Goal: Register for event/course

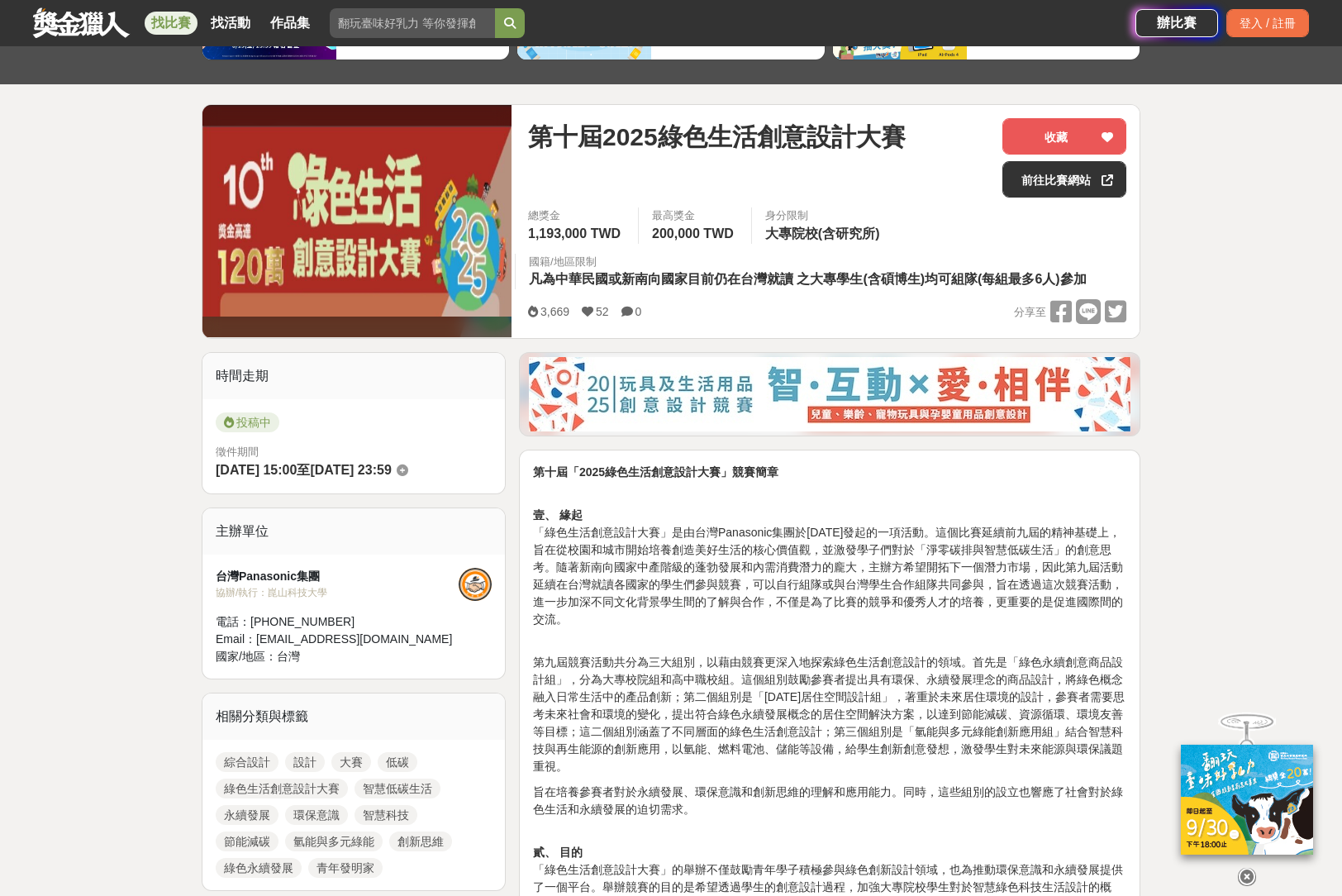
scroll to position [414, 0]
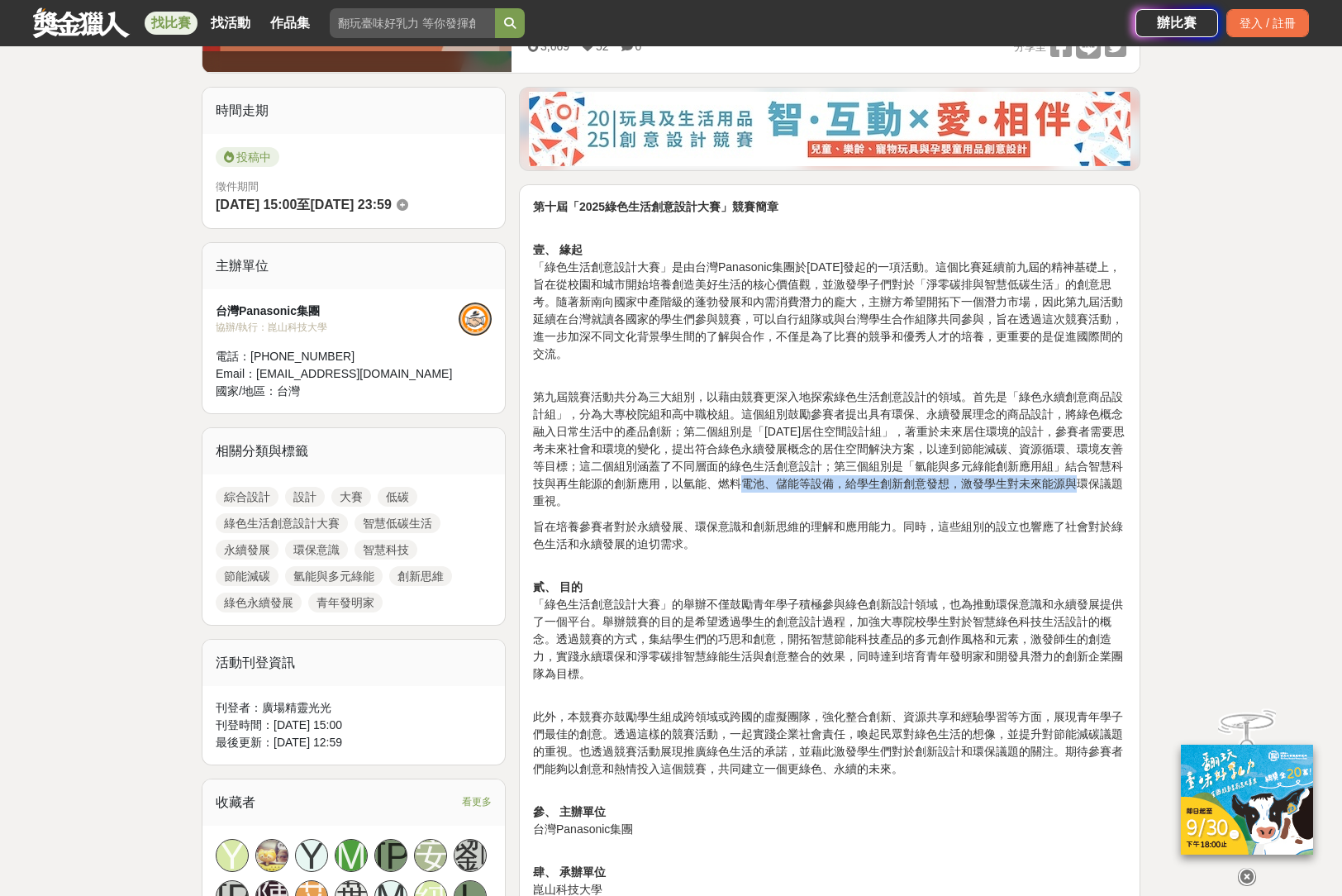
drag, startPoint x: 758, startPoint y: 477, endPoint x: 1088, endPoint y: 482, distance: 330.0
click at [1088, 482] on p "第九屆競賽活動共分為三大組別，以藉由競賽更深入地探索綠色生活創意設計的領域。首先是「綠色永續創意商品設計組」，分為大專校院組和高中職校組。這個組別鼓勵參賽者提…" at bounding box center [829, 440] width 593 height 139
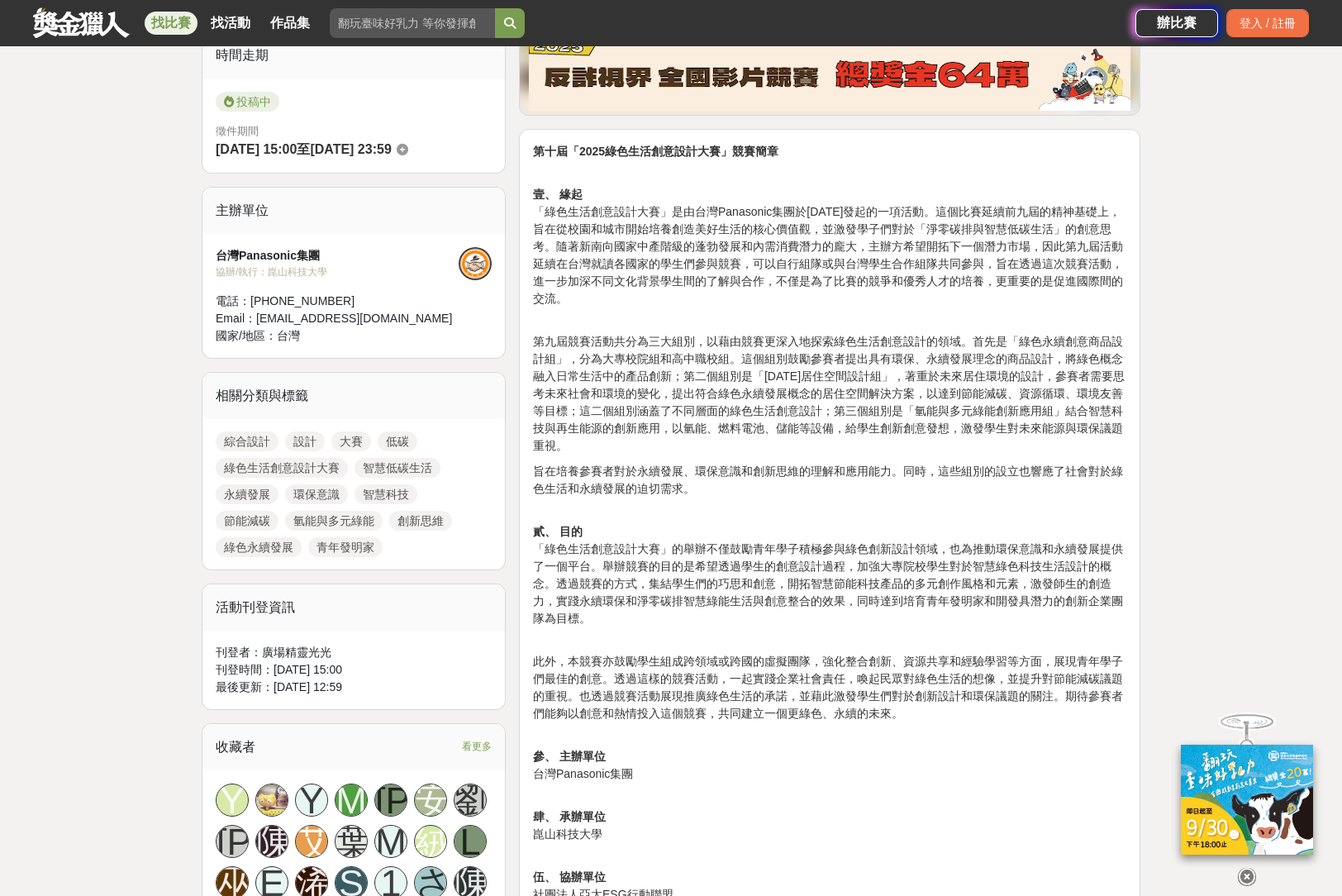
scroll to position [0, 0]
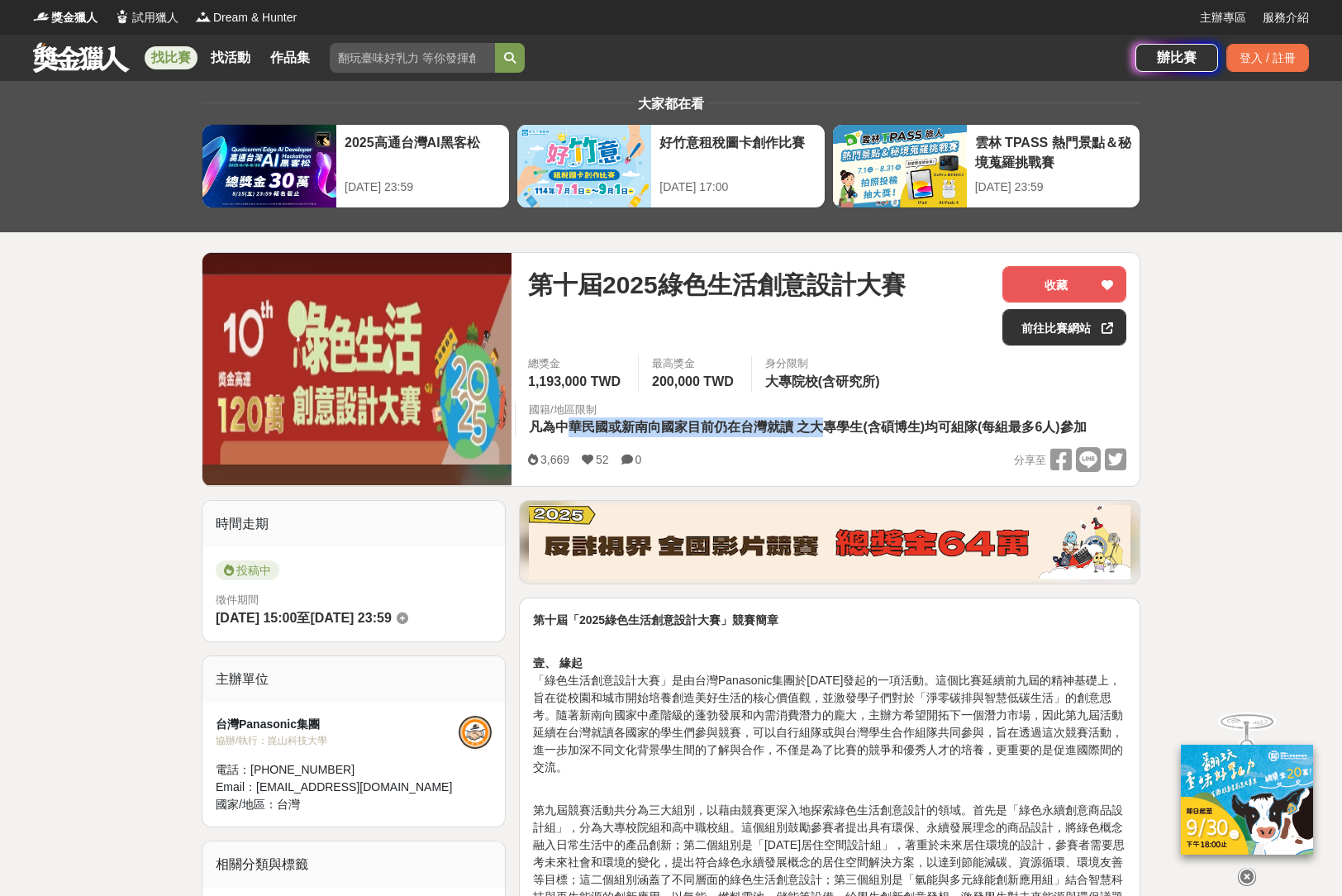
drag, startPoint x: 568, startPoint y: 428, endPoint x: 818, endPoint y: 436, distance: 250.1
click at [818, 434] on span "凡為中華民國或新南向國家目前仍在台灣就讀 之大專學生(含碩博生)均可組隊(每組最多6人)參加" at bounding box center [807, 427] width 558 height 14
click at [898, 425] on span "凡為中華民國或新南向國家目前仍在台灣就讀 之大專學生(含碩博生)均可組隊(每組最多6人)參加" at bounding box center [807, 427] width 558 height 14
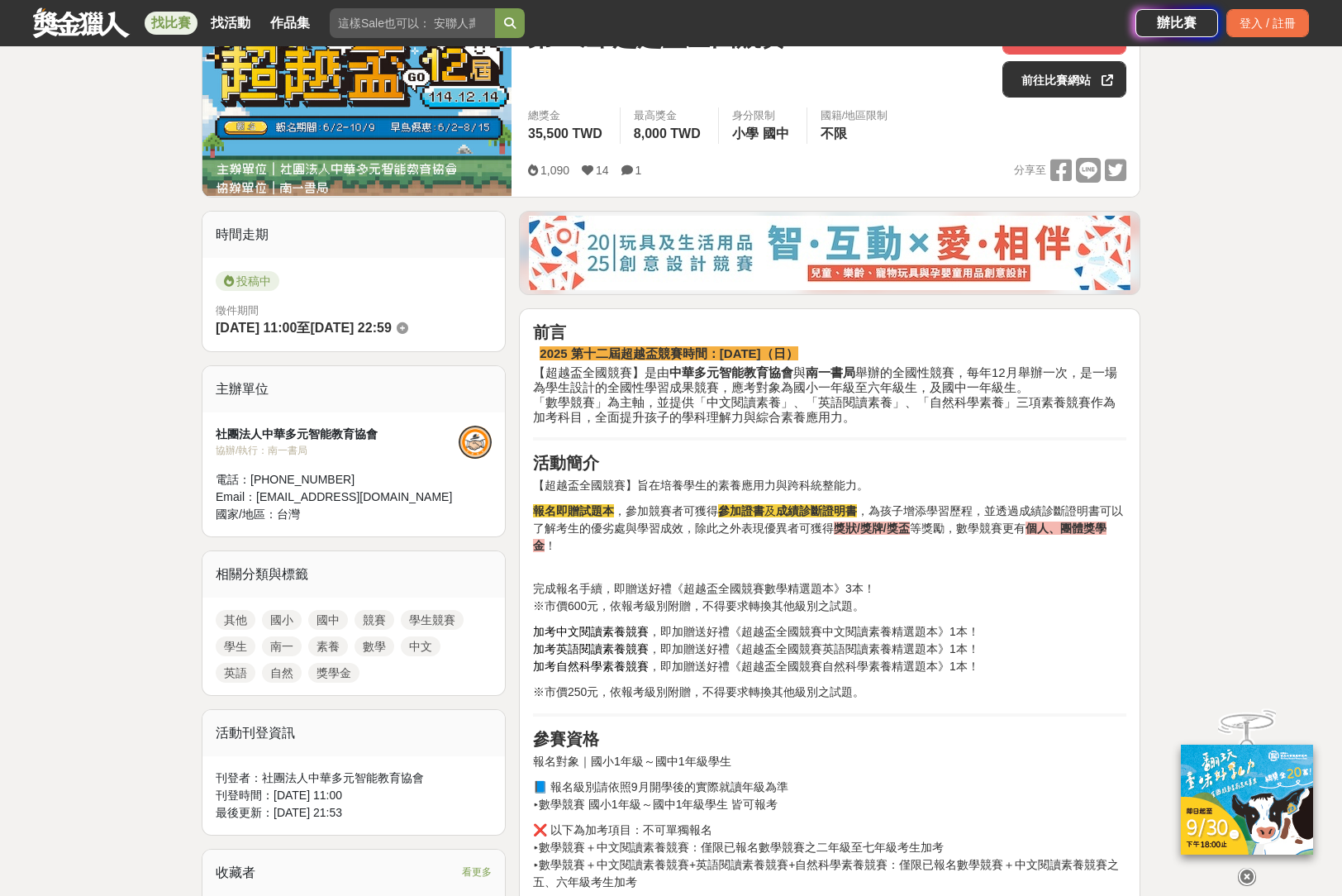
scroll to position [578, 0]
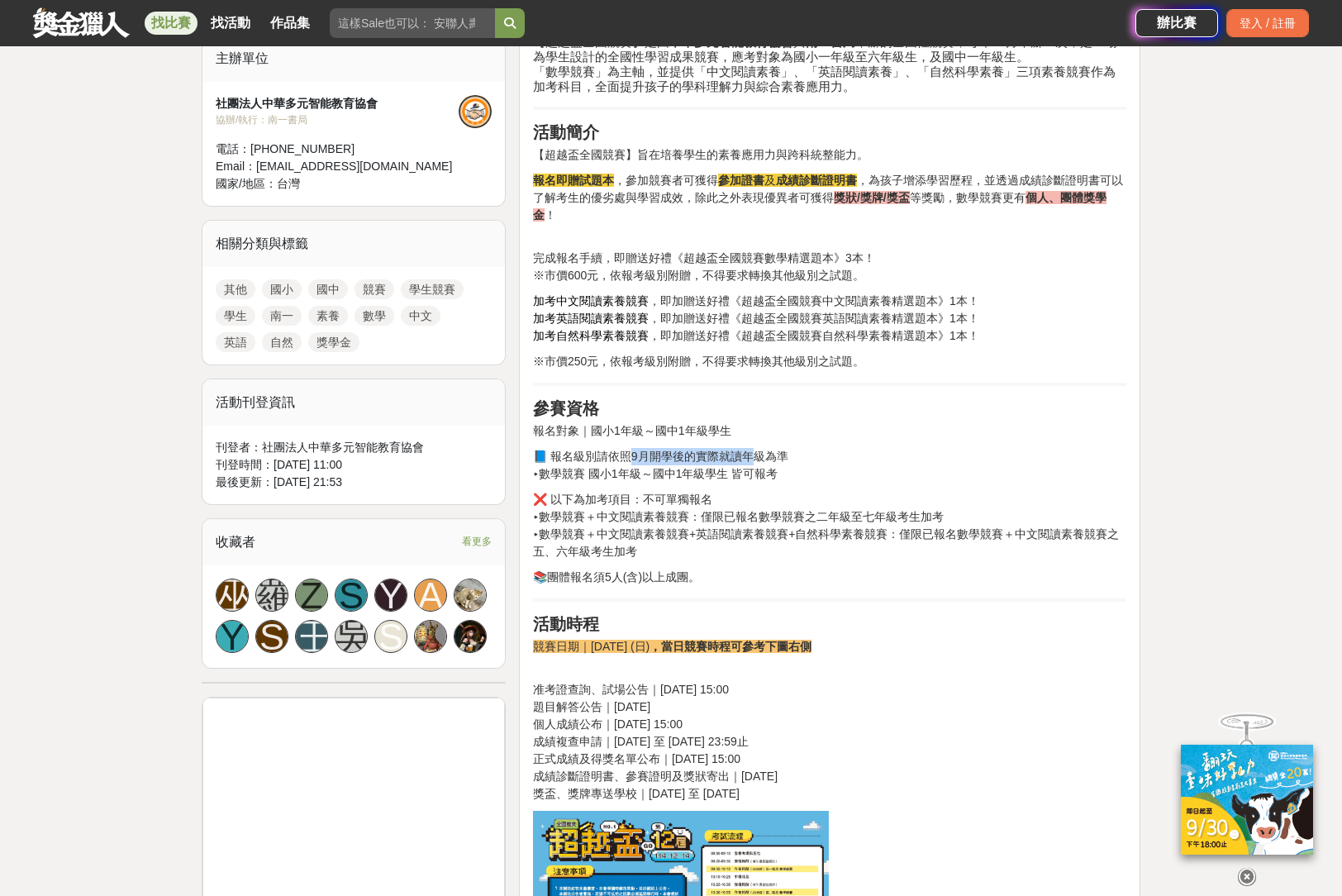
drag, startPoint x: 629, startPoint y: 456, endPoint x: 755, endPoint y: 451, distance: 126.1
click at [755, 451] on p "📘 報名級別請依照9月開學後的實際就讀年級為準 ▸數學競賽 國小1年級～國中1年級學生 皆可報考" at bounding box center [829, 465] width 593 height 34
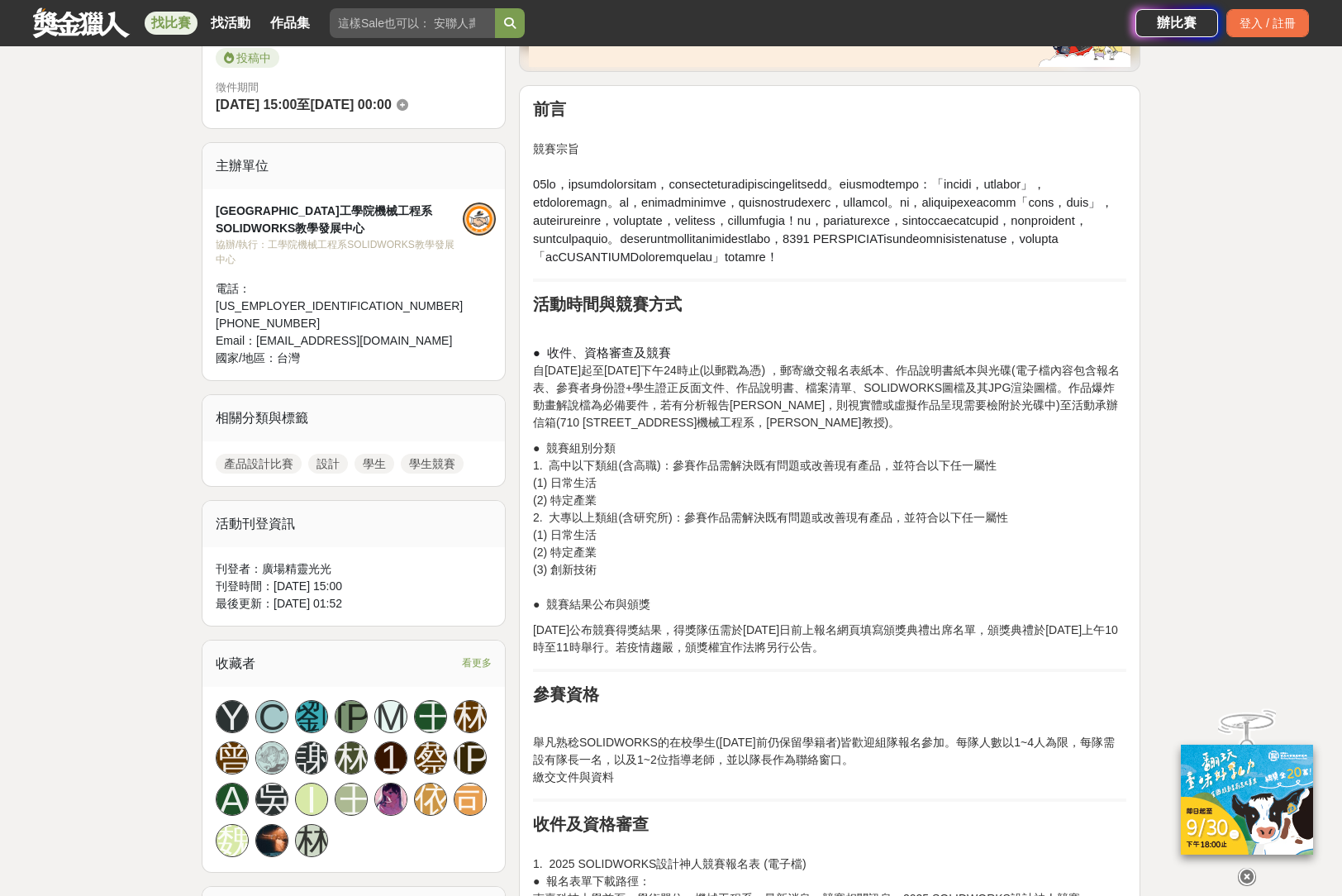
scroll to position [661, 0]
